Goal: Information Seeking & Learning: Check status

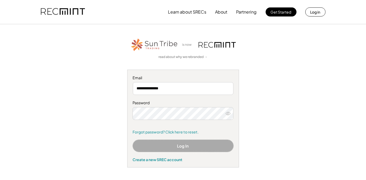
click at [184, 145] on button "Log In" at bounding box center [183, 146] width 101 height 12
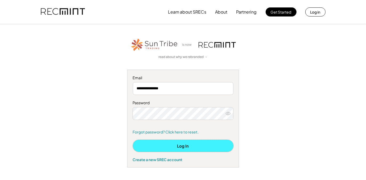
click at [181, 146] on button "Log In" at bounding box center [183, 146] width 101 height 12
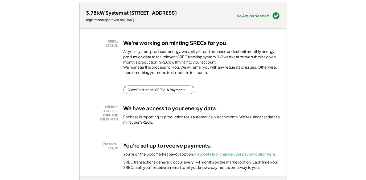
scroll to position [97, 0]
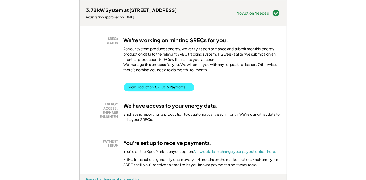
click at [160, 92] on button "View Production, SRECs, & Payments →" at bounding box center [159, 87] width 71 height 9
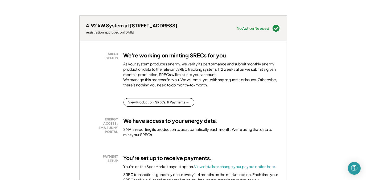
scroll to position [296, 0]
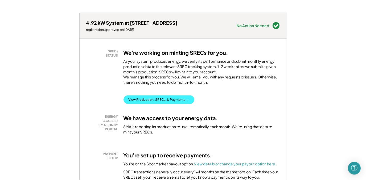
click at [155, 104] on button "View Production, SRECs, & Payments →" at bounding box center [159, 100] width 71 height 9
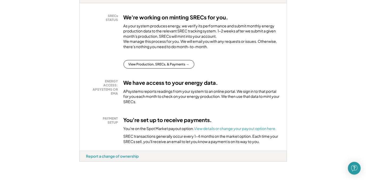
scroll to position [549, 0]
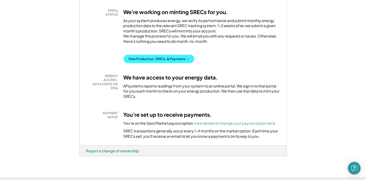
click at [156, 63] on button "View Production, SRECs, & Payments →" at bounding box center [159, 59] width 71 height 9
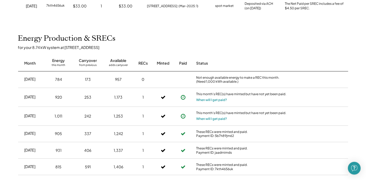
scroll to position [143, 0]
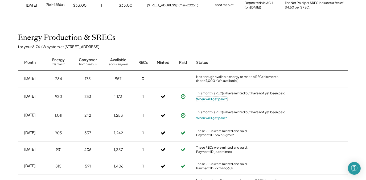
click at [219, 102] on button "When will I get paid?" at bounding box center [211, 99] width 31 height 5
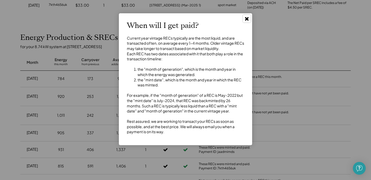
click at [246, 19] on use at bounding box center [247, 19] width 4 height 4
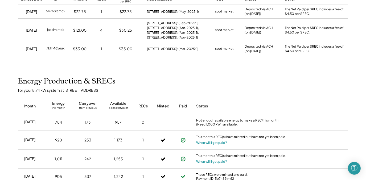
scroll to position [0, 0]
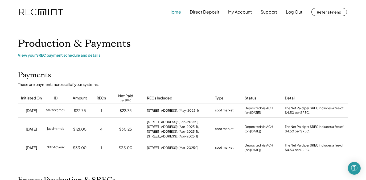
click at [174, 13] on button "Home" at bounding box center [175, 12] width 13 height 11
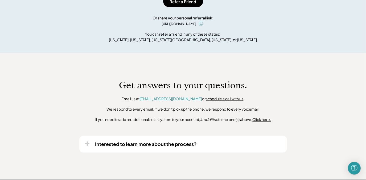
scroll to position [807, 0]
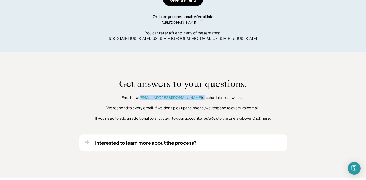
drag, startPoint x: 188, startPoint y: 113, endPoint x: 154, endPoint y: 114, distance: 33.8
click at [154, 100] on div "Email us at help@recmint.com or schedule a call with us ." at bounding box center [183, 97] width 123 height 5
copy div "[EMAIL_ADDRESS][DOMAIN_NAME]"
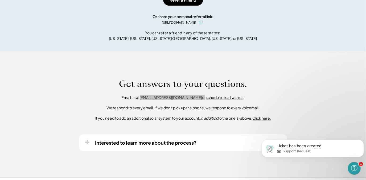
scroll to position [0, 0]
click at [336, 77] on div "Get answers to your questions. Email us at help@recmint.com or schedule a call …" at bounding box center [183, 115] width 366 height 126
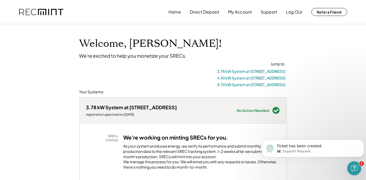
click at [353, 169] on icon "Open Intercom Messenger" at bounding box center [353, 167] width 9 height 9
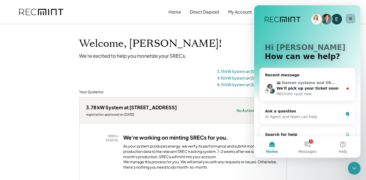
click at [350, 18] on icon "Close" at bounding box center [350, 19] width 4 height 4
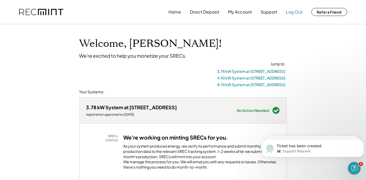
click at [296, 10] on button "Log Out" at bounding box center [294, 12] width 17 height 11
